Goal: Task Accomplishment & Management: Manage account settings

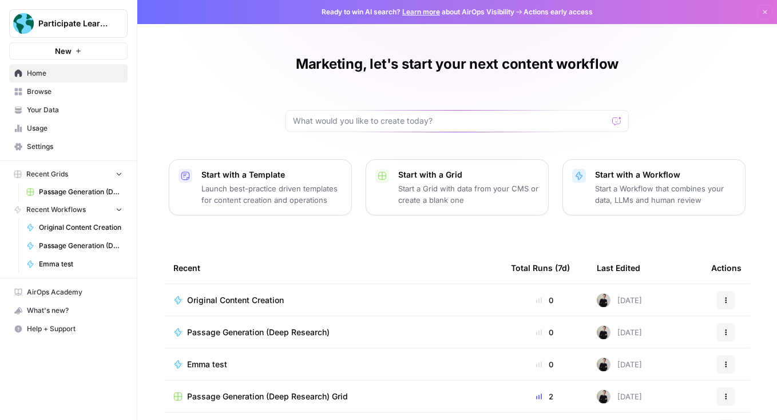
click at [65, 144] on span "Settings" at bounding box center [75, 146] width 96 height 10
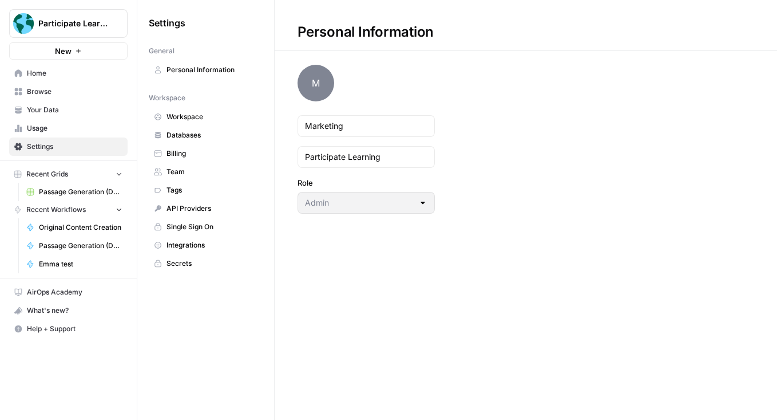
click at [194, 206] on span "API Providers" at bounding box center [212, 208] width 91 height 10
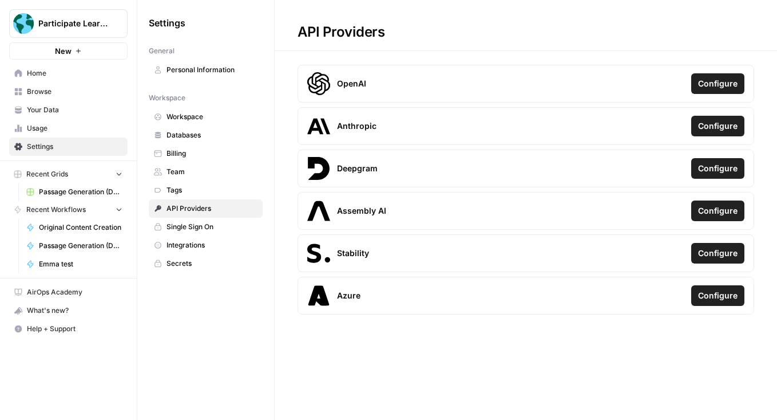
click at [220, 227] on span "Single Sign On" at bounding box center [212, 227] width 91 height 10
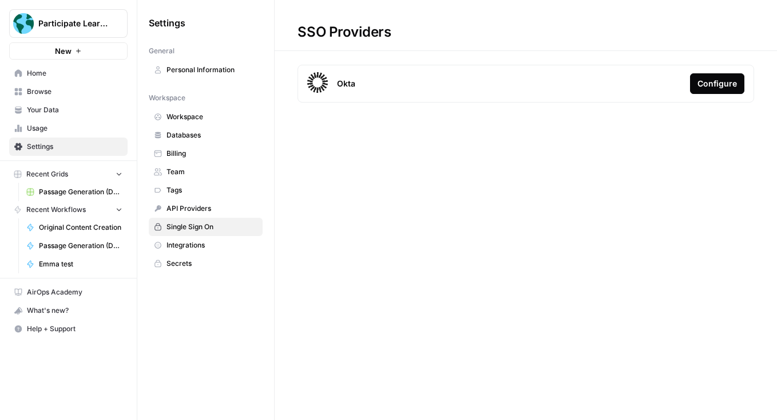
click at [210, 242] on span "Integrations" at bounding box center [212, 245] width 91 height 10
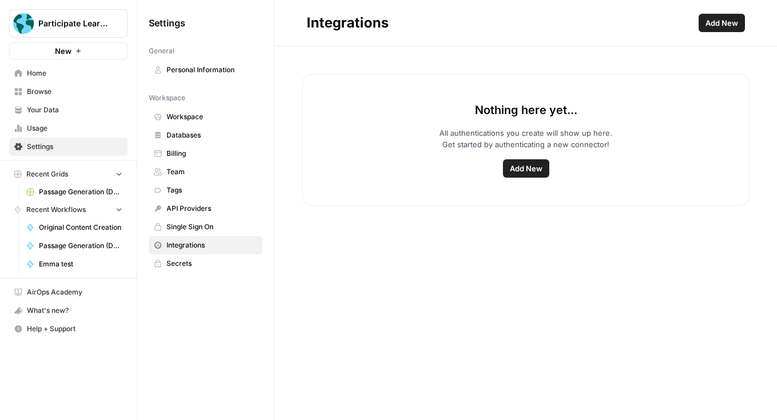
click at [538, 168] on span "Add New" at bounding box center [526, 168] width 33 height 11
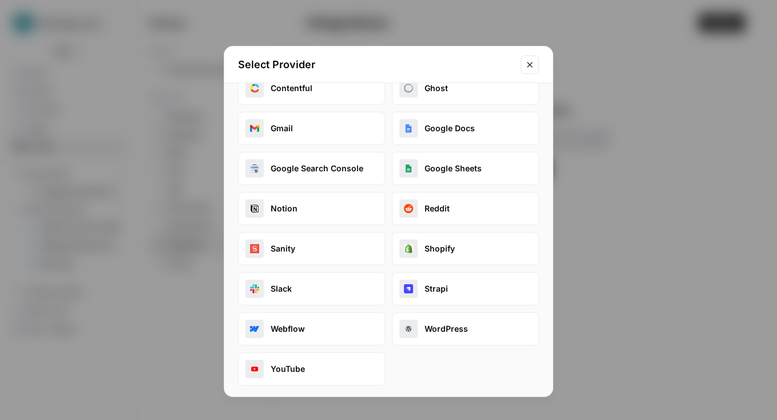
scroll to position [28, 0]
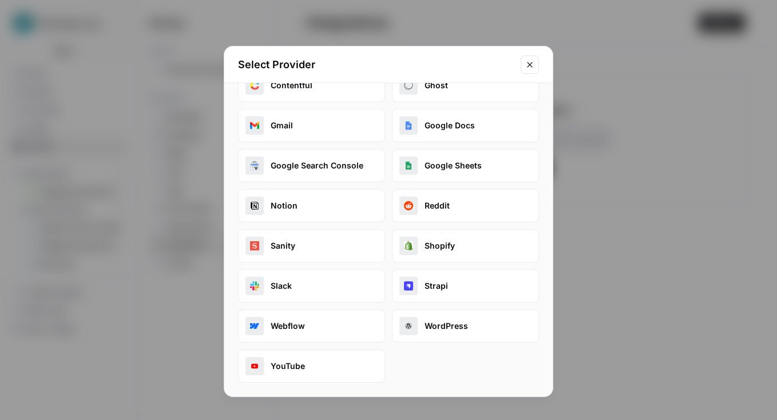
click at [432, 319] on button "WordPress" at bounding box center [465, 325] width 147 height 33
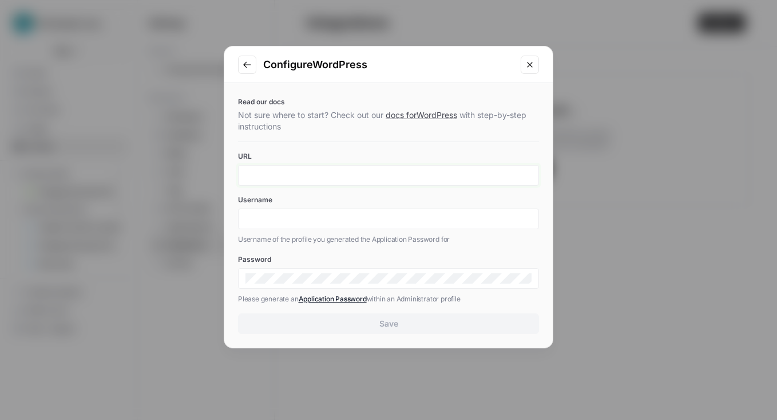
click at [378, 170] on input "URL" at bounding box center [389, 175] width 286 height 10
type input "[URL][DOMAIN_NAME]"
click at [423, 176] on input "[URL][DOMAIN_NAME]" at bounding box center [389, 175] width 286 height 10
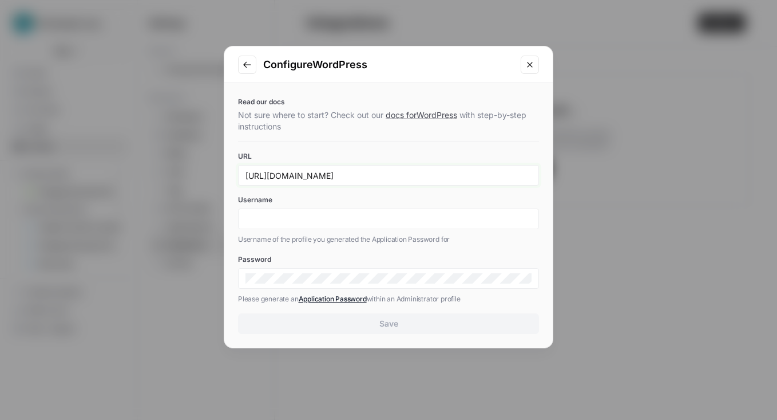
click at [423, 176] on input "[URL][DOMAIN_NAME]" at bounding box center [389, 175] width 286 height 10
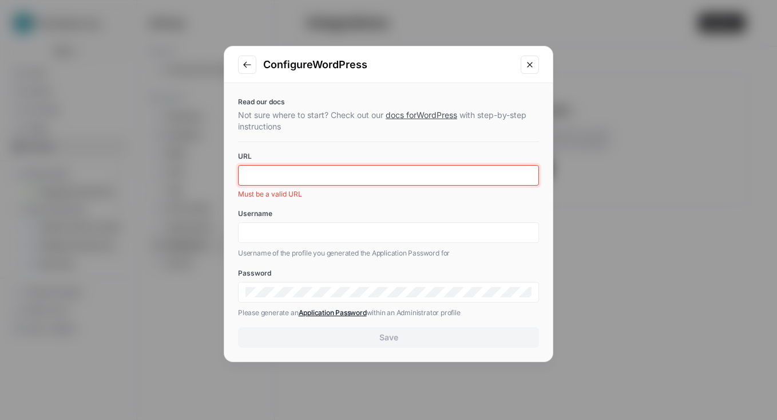
paste input "[URL][DOMAIN_NAME]"
type input "[URL][DOMAIN_NAME]"
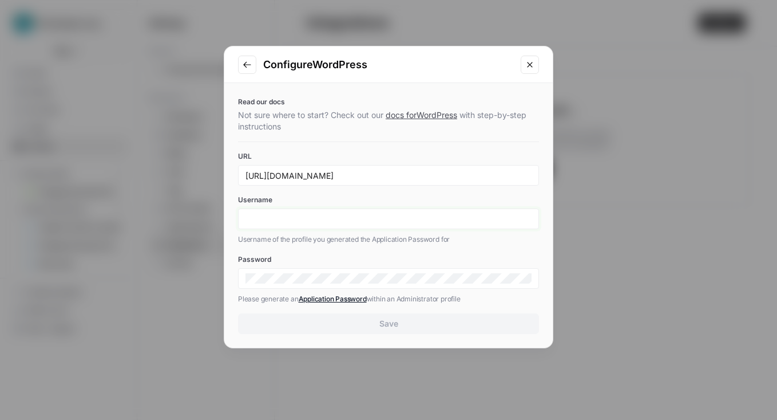
click at [299, 213] on div at bounding box center [388, 218] width 301 height 21
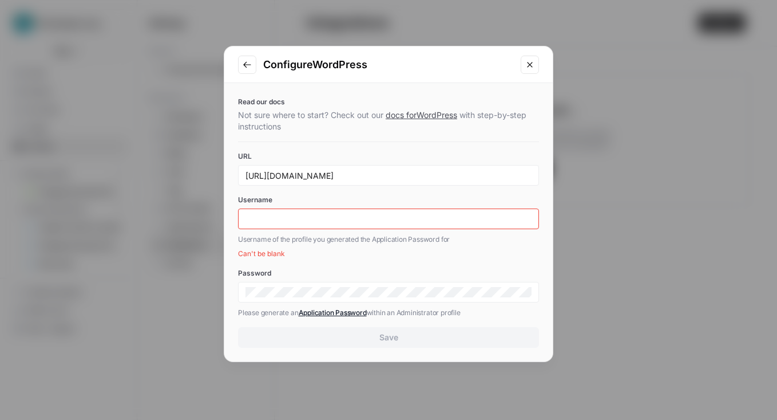
click at [243, 263] on div "Read our docs Not sure where to start? Check out our docs for WordPress with st…" at bounding box center [388, 222] width 329 height 278
click at [322, 215] on input "Username" at bounding box center [389, 219] width 286 height 10
paste input "[PERSON_NAME][EMAIL_ADDRESS][DOMAIN_NAME]"
type input "[PERSON_NAME][EMAIL_ADDRESS][DOMAIN_NAME]"
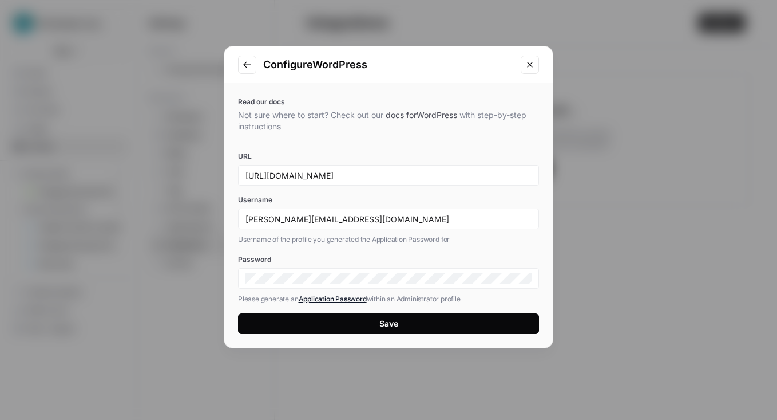
click at [378, 323] on button "Save" at bounding box center [388, 323] width 301 height 21
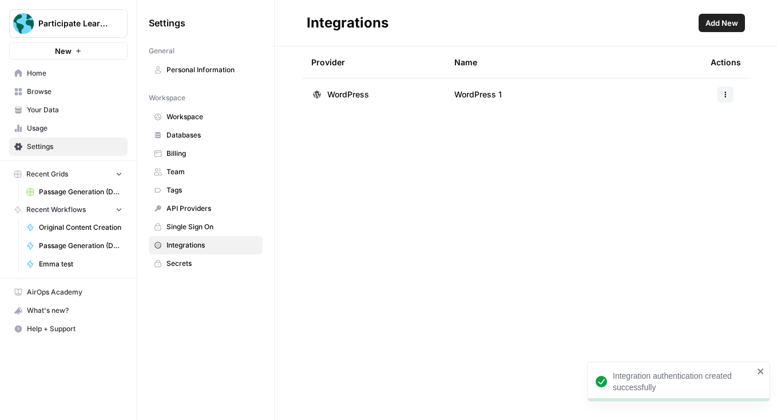
click at [724, 93] on icon "button" at bounding box center [726, 94] width 7 height 7
click at [702, 115] on span "Edit" at bounding box center [701, 120] width 37 height 11
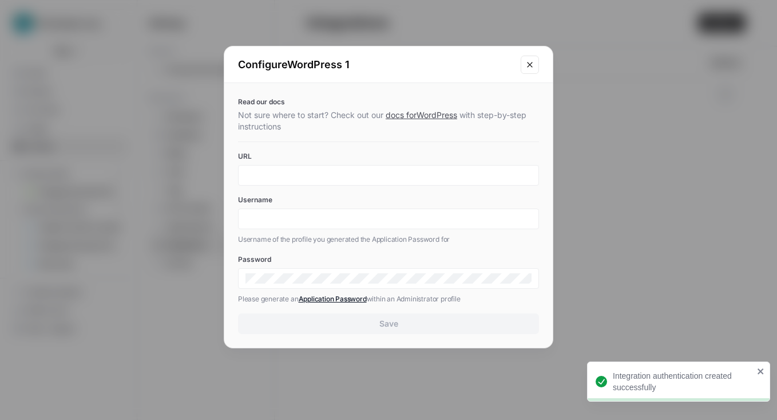
click at [515, 67] on div "Configure WordPress 1" at bounding box center [388, 64] width 329 height 37
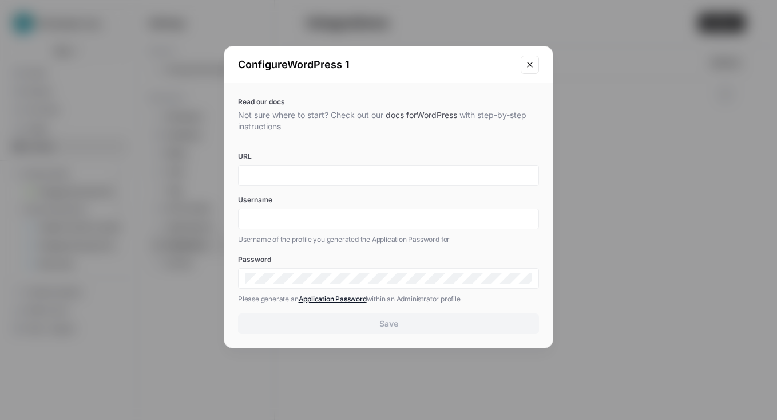
click at [526, 69] on icon "Close modal" at bounding box center [530, 64] width 9 height 9
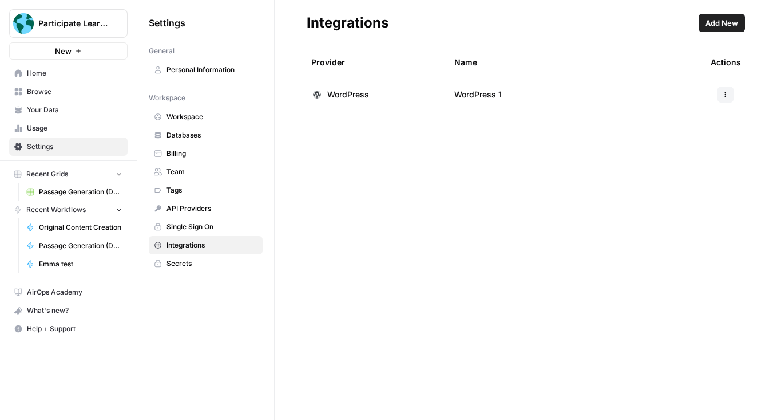
click at [524, 88] on td "WordPress 1" at bounding box center [573, 94] width 256 height 32
click at [465, 92] on span "WordPress 1" at bounding box center [479, 94] width 48 height 11
click at [732, 89] on button "button" at bounding box center [726, 94] width 16 height 16
click at [713, 145] on div "Edit Rename Delete" at bounding box center [697, 141] width 73 height 68
click at [713, 141] on div "Edit Rename Delete" at bounding box center [697, 141] width 73 height 68
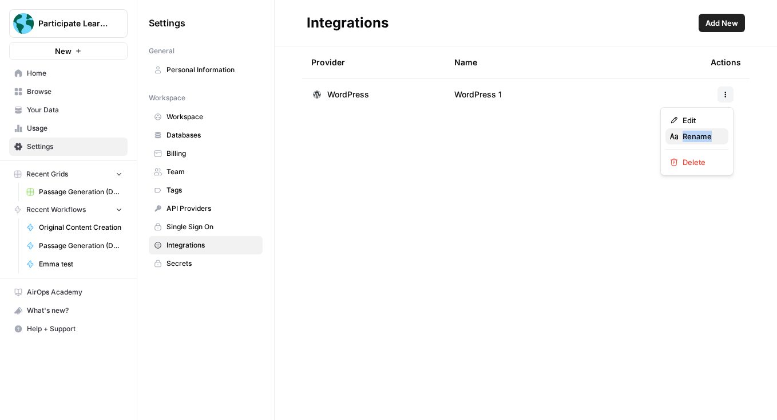
click at [713, 140] on span "Rename" at bounding box center [701, 136] width 37 height 11
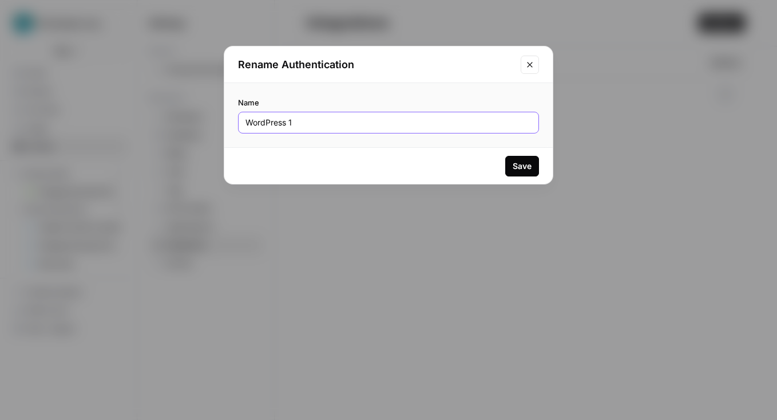
click at [333, 123] on input "WordPress 1" at bounding box center [389, 122] width 286 height 11
type input "Participate Learning WordPress"
click at [524, 164] on div "Save" at bounding box center [522, 165] width 19 height 11
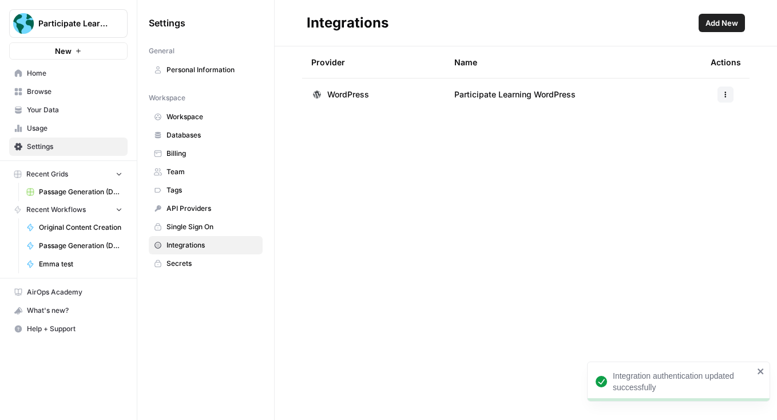
click at [106, 69] on span "Home" at bounding box center [75, 73] width 96 height 10
